Goal: Information Seeking & Learning: Learn about a topic

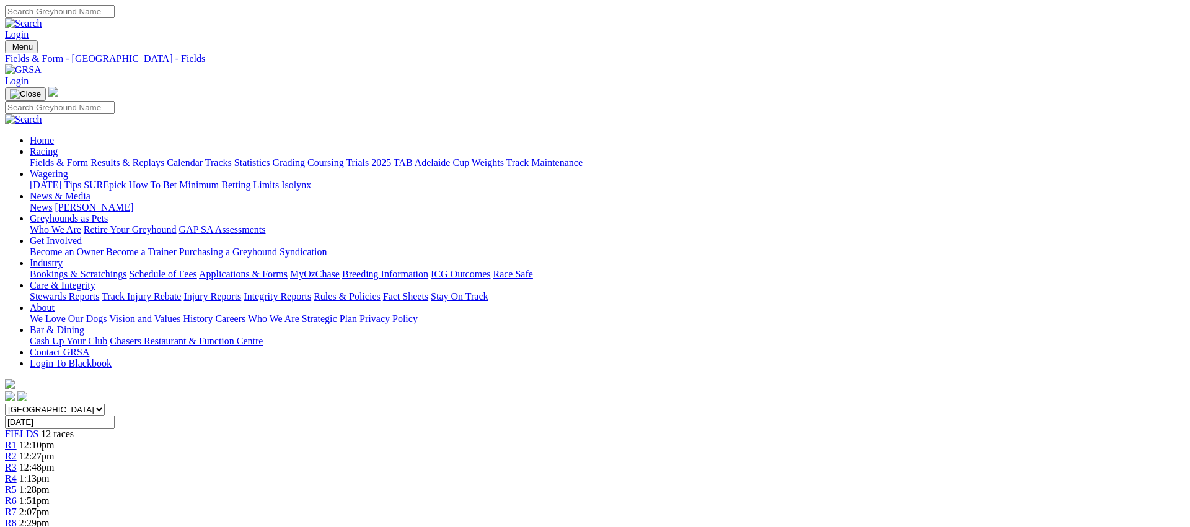
click at [504, 157] on link "Weights" at bounding box center [488, 162] width 32 height 11
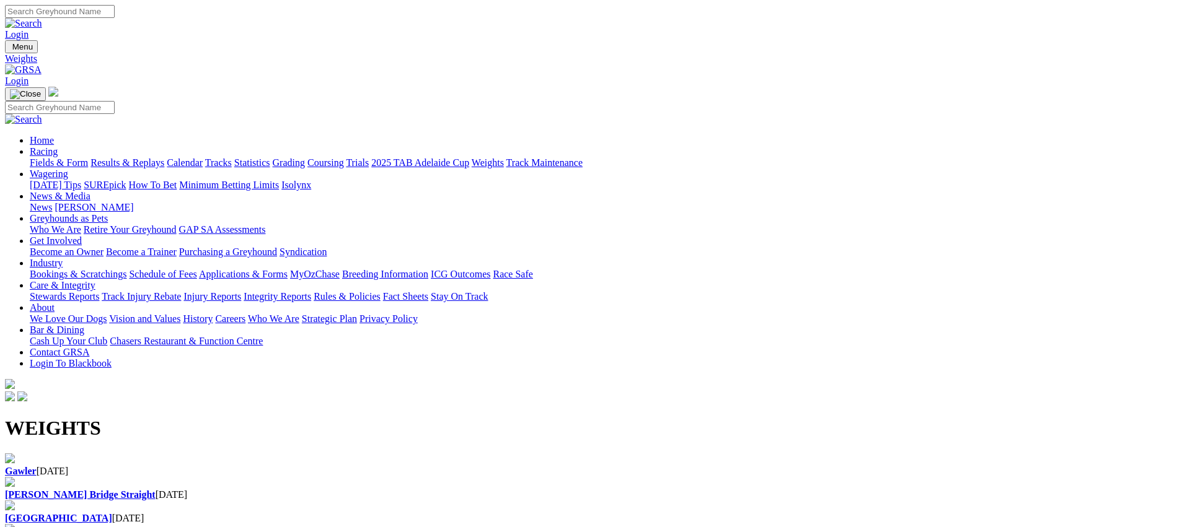
click at [143, 454] on div "Gawler [DATE]" at bounding box center [595, 466] width 1180 height 24
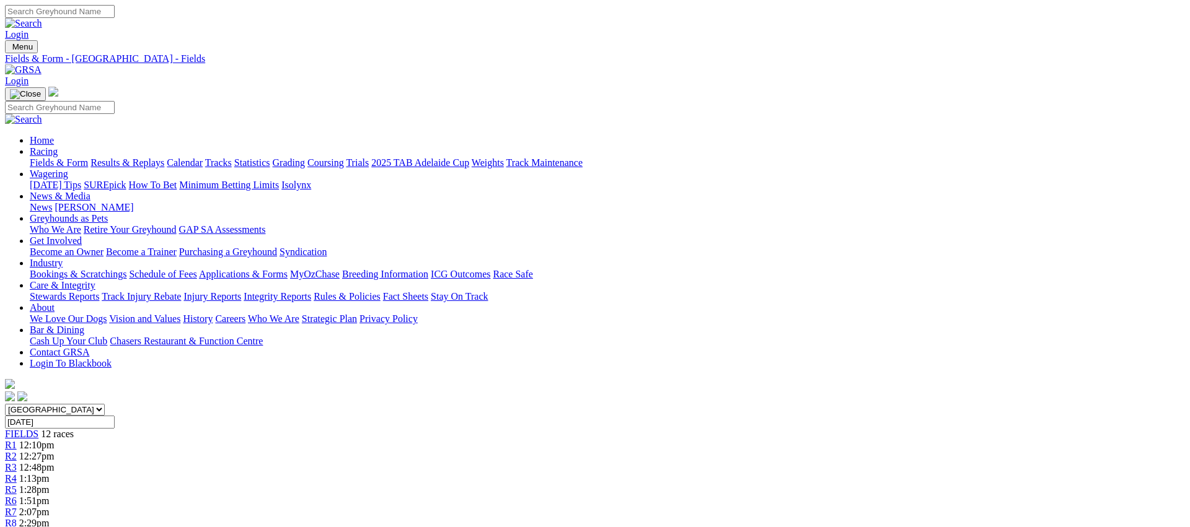
click at [88, 157] on link "Fields & Form" at bounding box center [59, 162] width 58 height 11
